Goal: Task Accomplishment & Management: Manage account settings

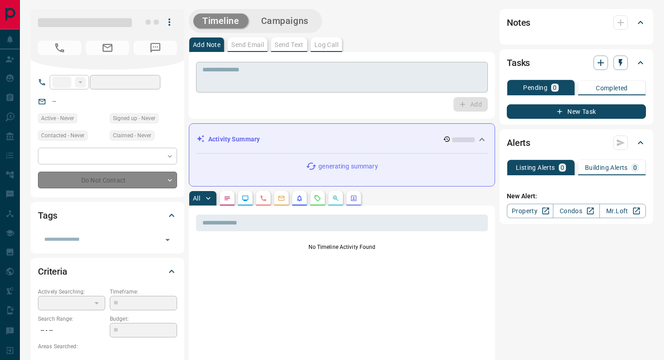
type input "**********"
type input "*"
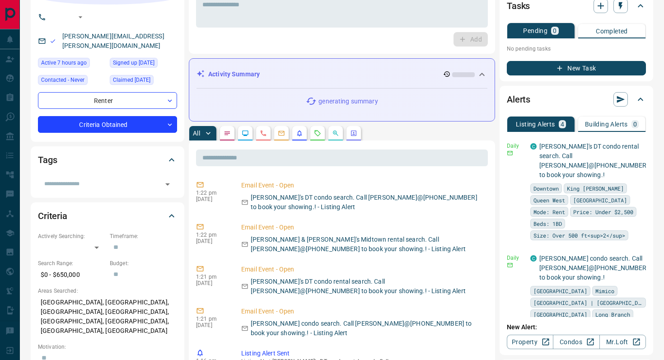
scroll to position [139, 0]
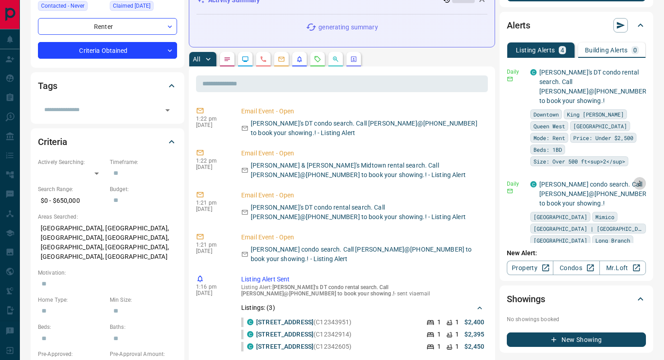
click at [640, 181] on icon "button" at bounding box center [639, 183] width 1 height 5
click at [495, 163] on div at bounding box center [332, 180] width 664 height 360
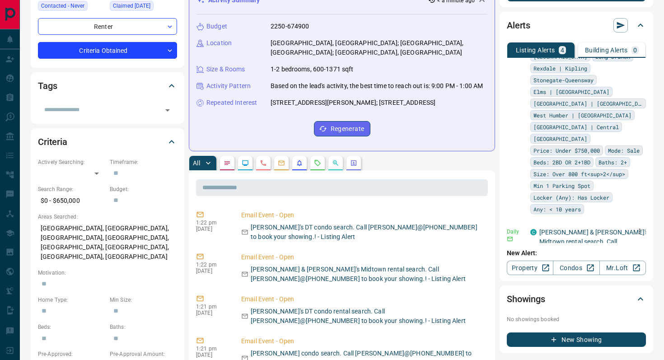
scroll to position [346, 0]
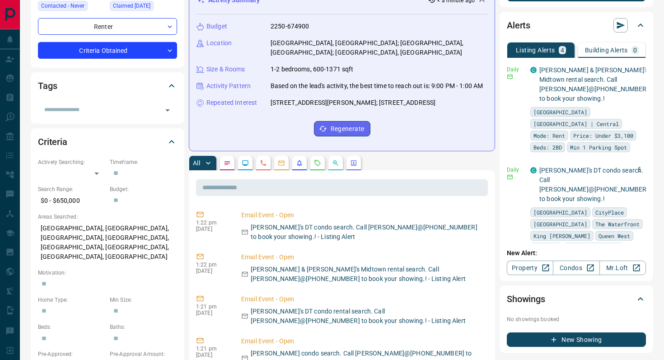
click at [638, 165] on icon "button" at bounding box center [640, 169] width 8 height 8
click at [632, 165] on li "Delete" at bounding box center [626, 161] width 40 height 14
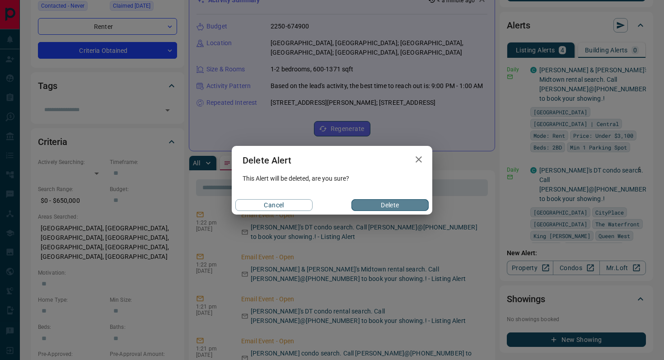
click at [390, 206] on button "Delete" at bounding box center [390, 205] width 77 height 12
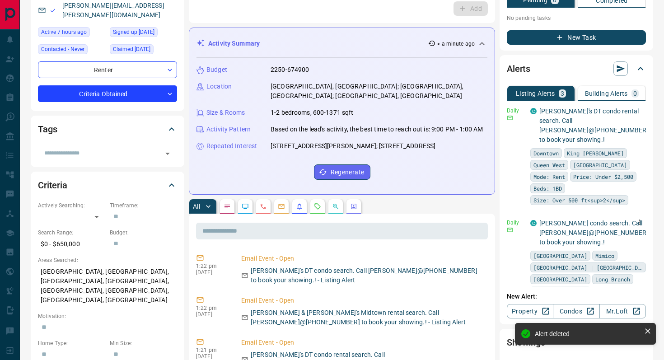
scroll to position [0, 0]
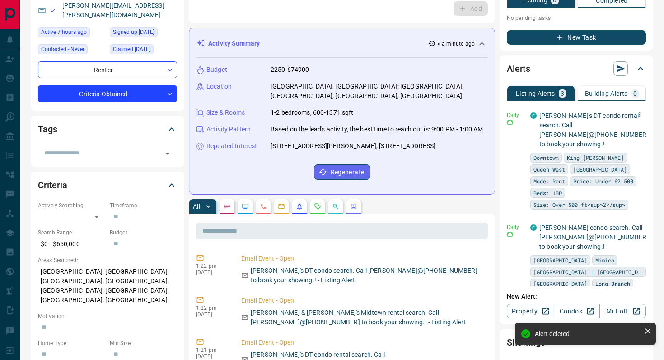
click at [639, 113] on icon "button" at bounding box center [640, 115] width 8 height 8
click at [628, 159] on li "Delete" at bounding box center [626, 161] width 40 height 14
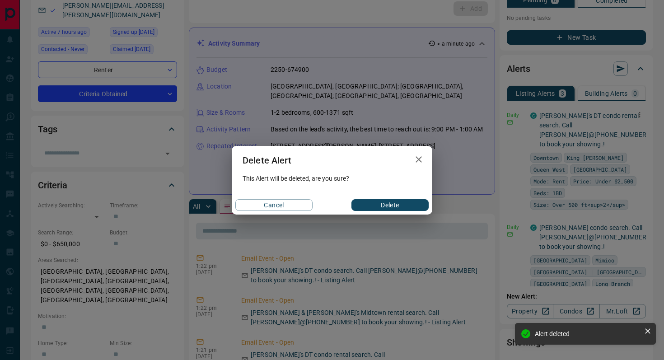
click at [409, 207] on button "Delete" at bounding box center [390, 205] width 77 height 12
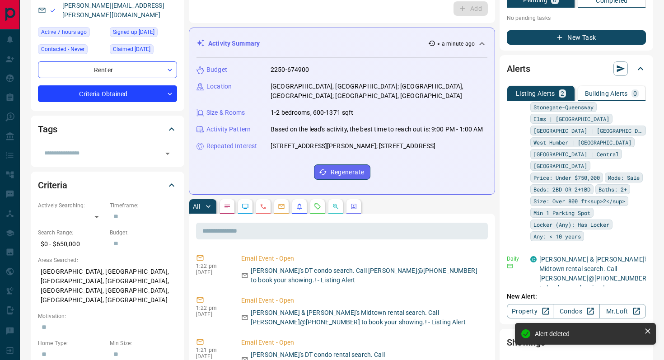
scroll to position [117, 0]
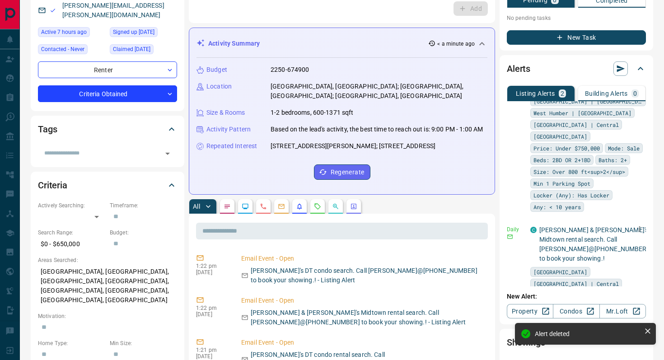
click at [641, 225] on icon "button" at bounding box center [640, 229] width 8 height 8
click at [626, 263] on li "Delete" at bounding box center [626, 263] width 40 height 14
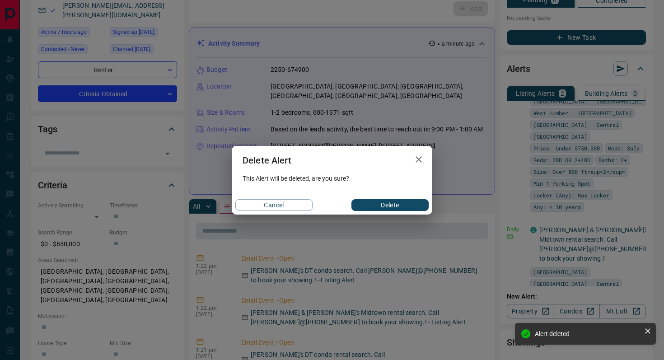
click at [401, 205] on button "Delete" at bounding box center [390, 205] width 77 height 12
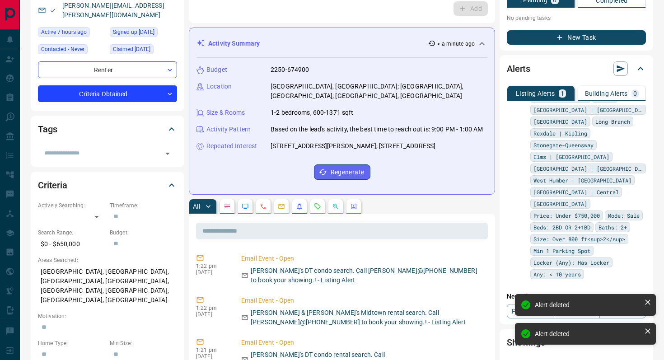
scroll to position [38, 0]
